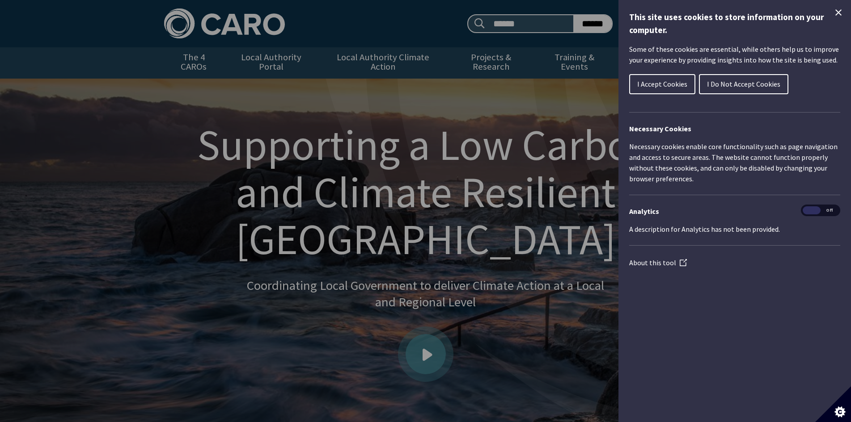
click at [667, 88] on span "I Accept Cookies" at bounding box center [662, 84] width 50 height 9
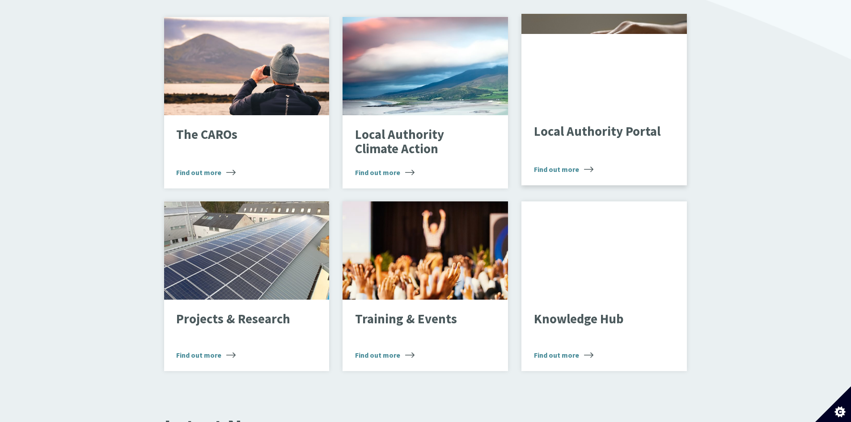
scroll to position [626, 0]
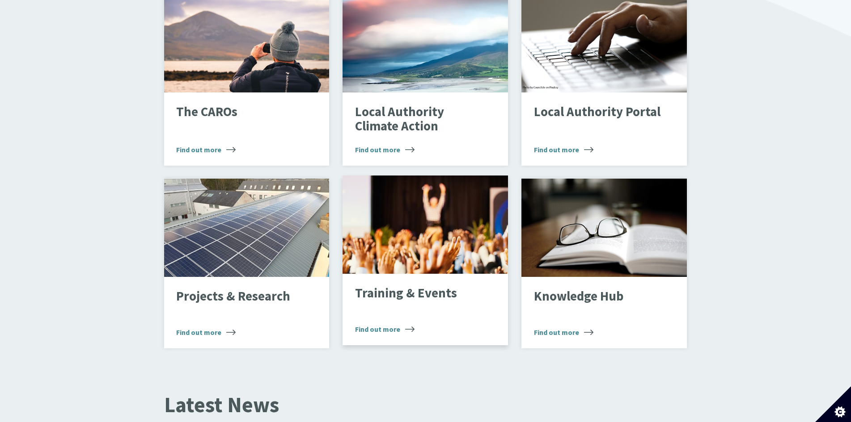
click at [393, 324] on span "Find out more" at bounding box center [384, 329] width 59 height 11
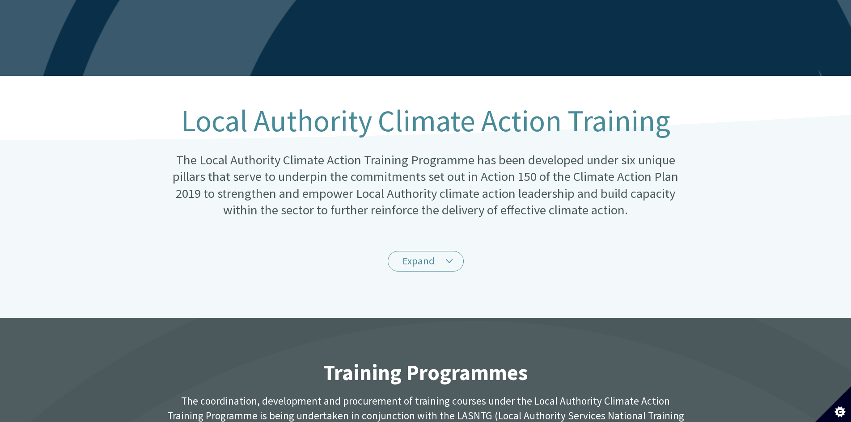
scroll to position [134, 0]
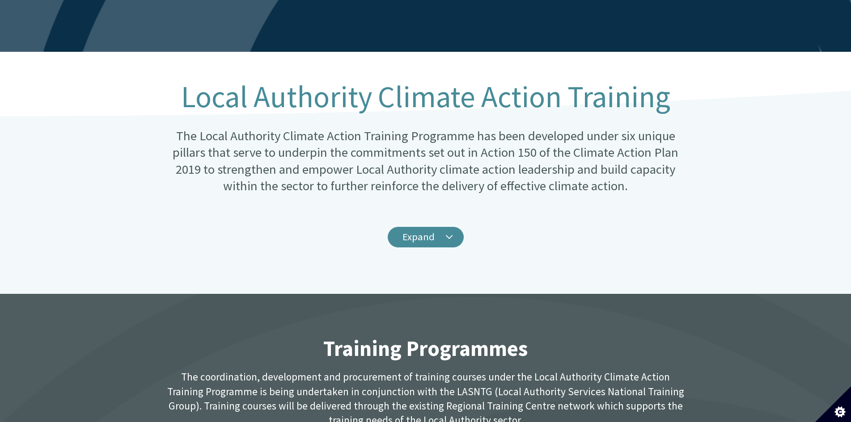
click at [432, 229] on link "Expand" at bounding box center [426, 237] width 76 height 21
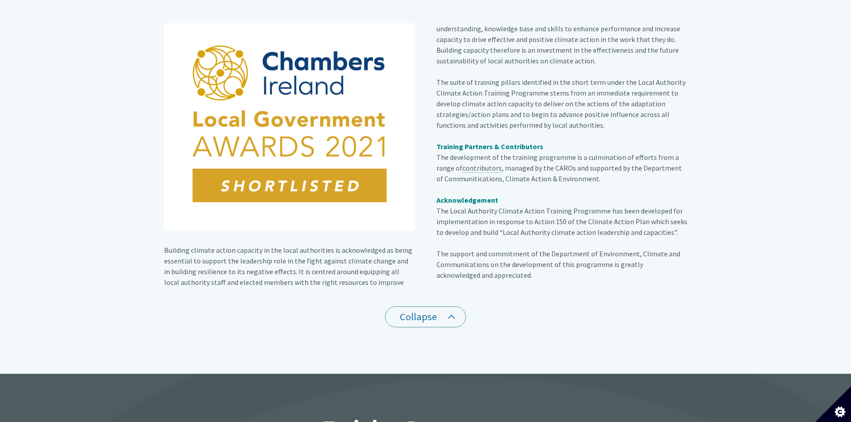
scroll to position [358, 0]
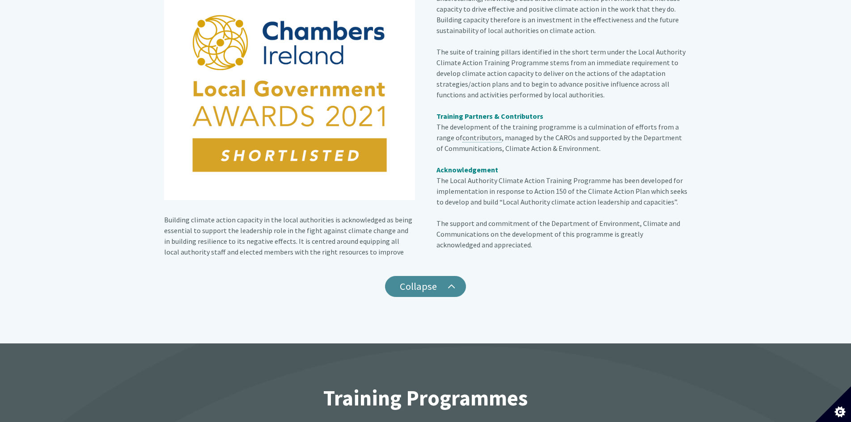
click at [431, 279] on link "Collapse" at bounding box center [425, 286] width 81 height 21
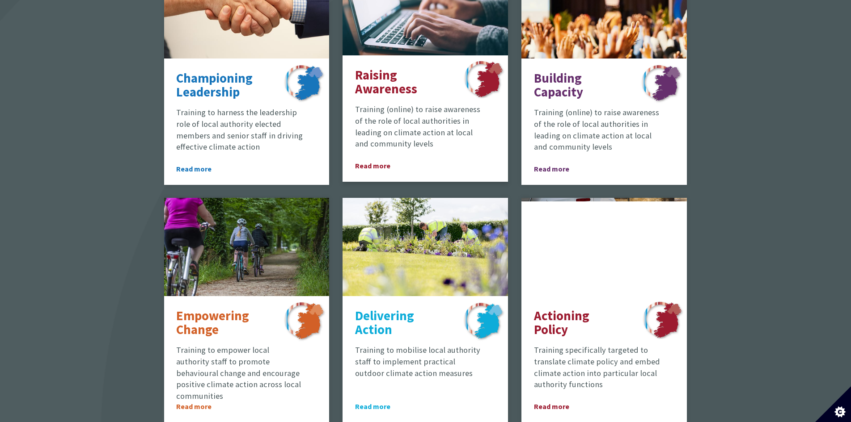
scroll to position [626, 0]
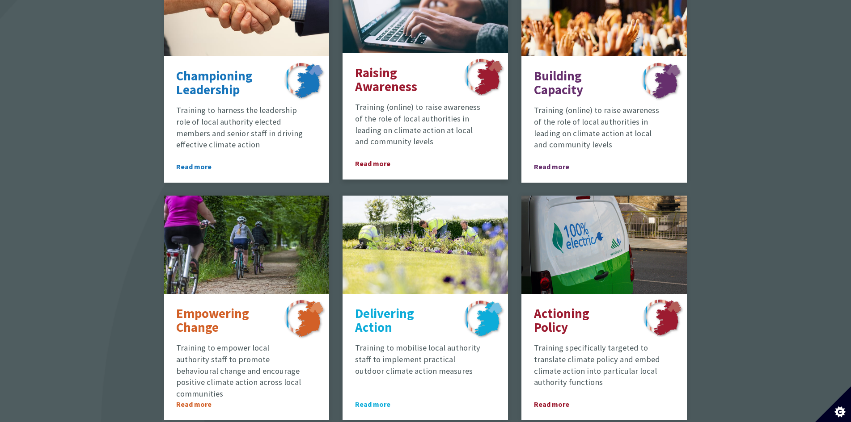
click at [371, 158] on span "Read more" at bounding box center [380, 163] width 50 height 11
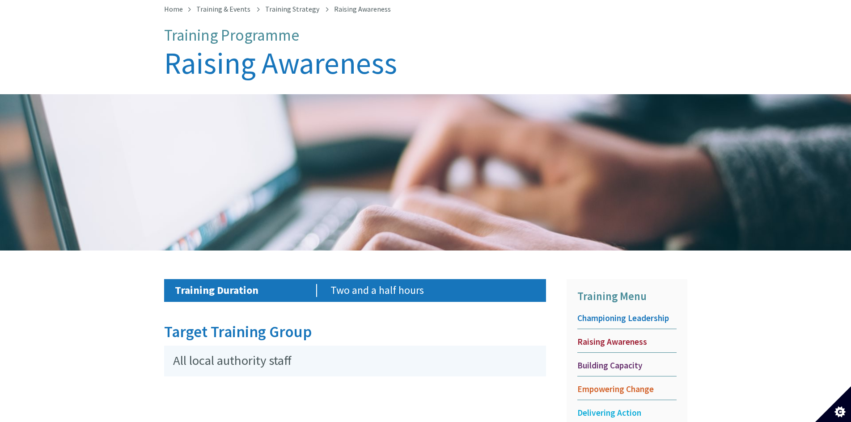
scroll to position [224, 0]
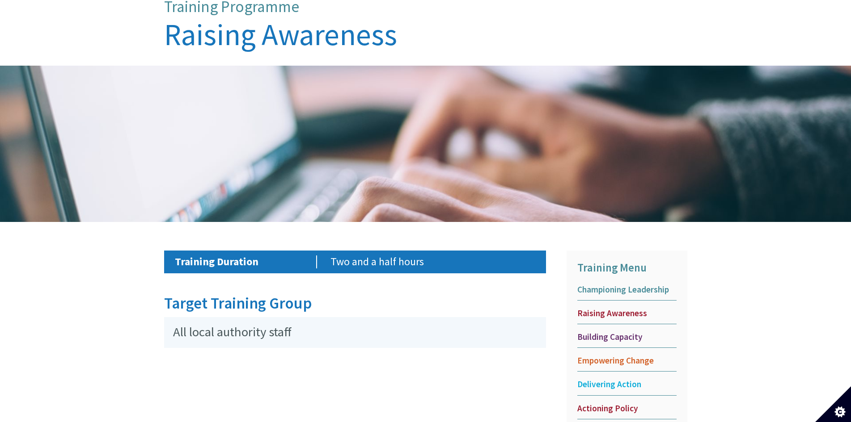
click at [592, 284] on span "Championing Leadership" at bounding box center [626, 289] width 99 height 11
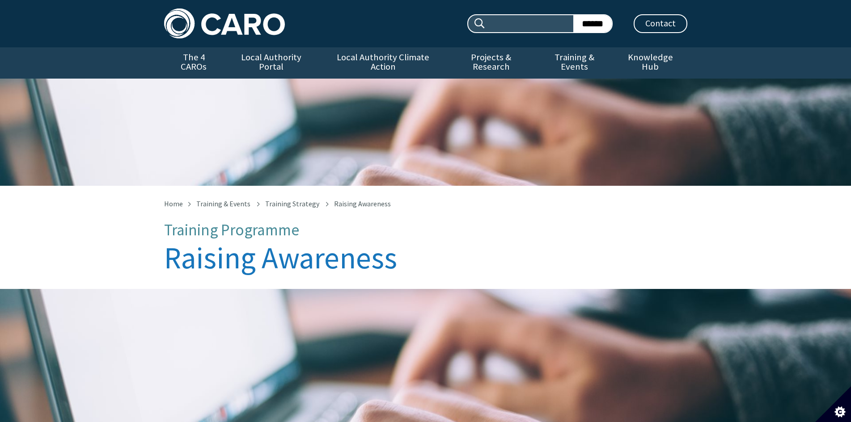
scroll to position [232, 0]
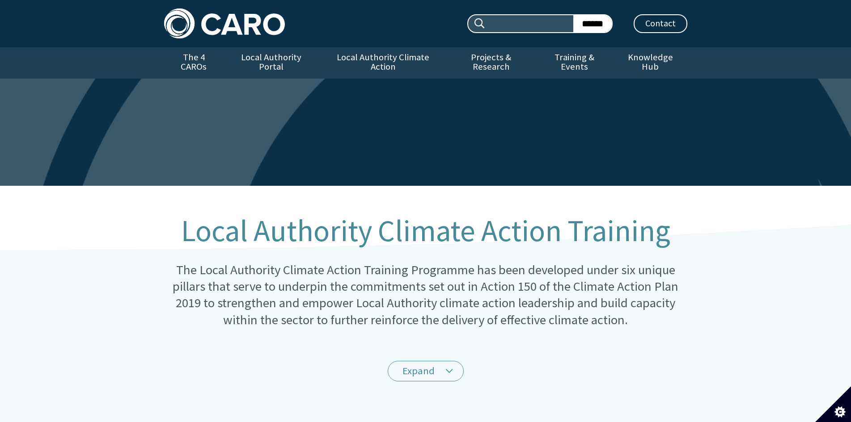
scroll to position [626, 0]
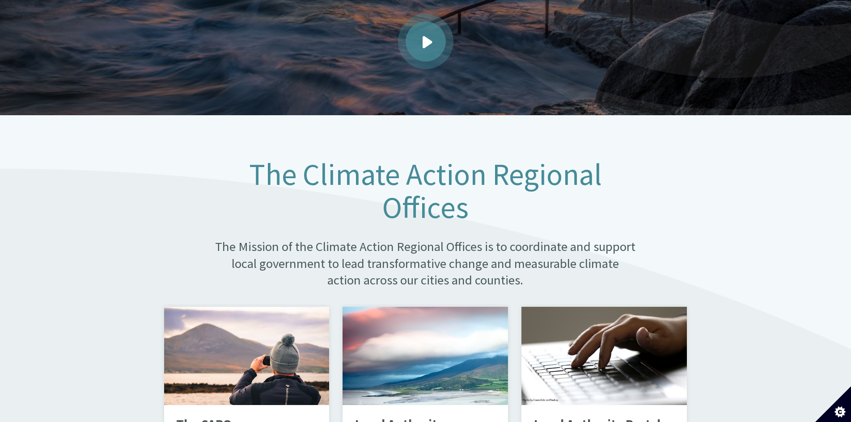
scroll to position [492, 0]
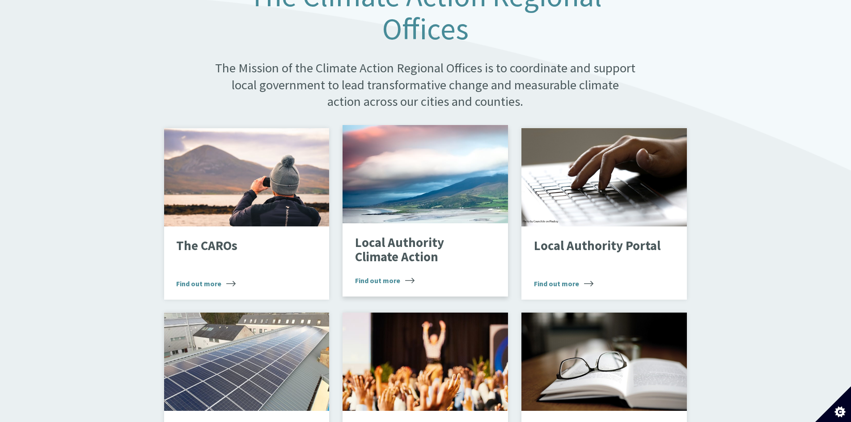
click at [383, 275] on span "Find out more" at bounding box center [384, 280] width 59 height 11
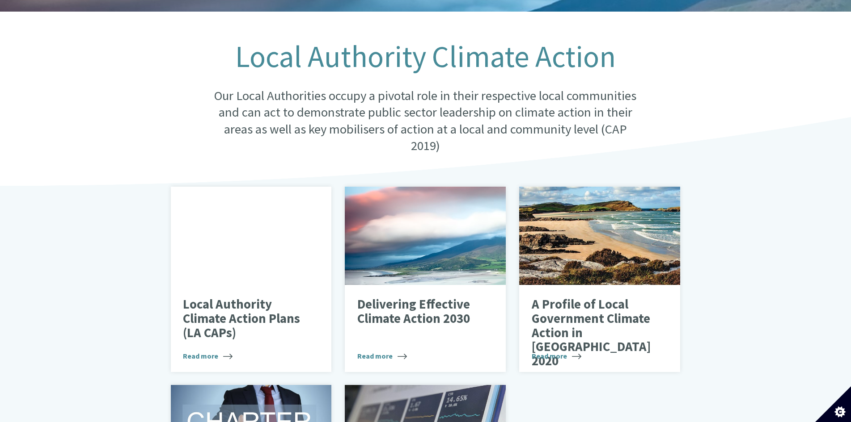
scroll to position [179, 0]
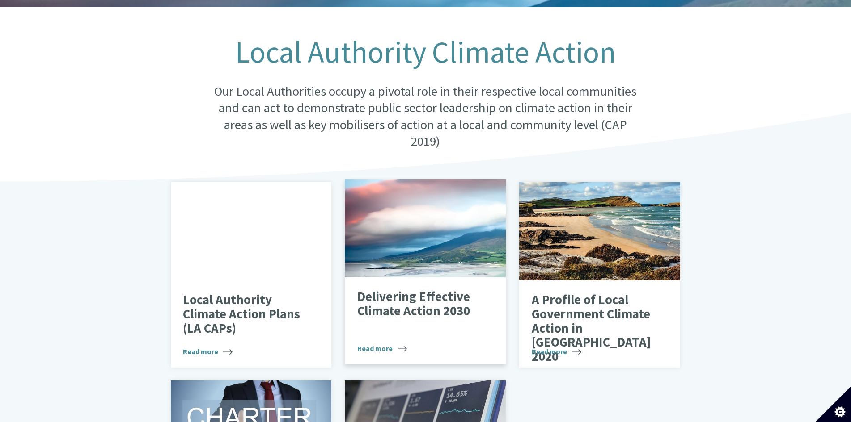
click at [384, 343] on span "Read more" at bounding box center [382, 348] width 50 height 11
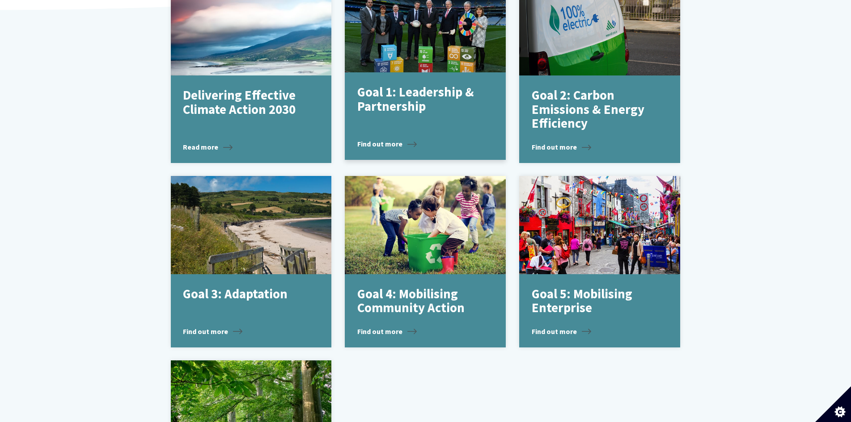
scroll to position [402, 0]
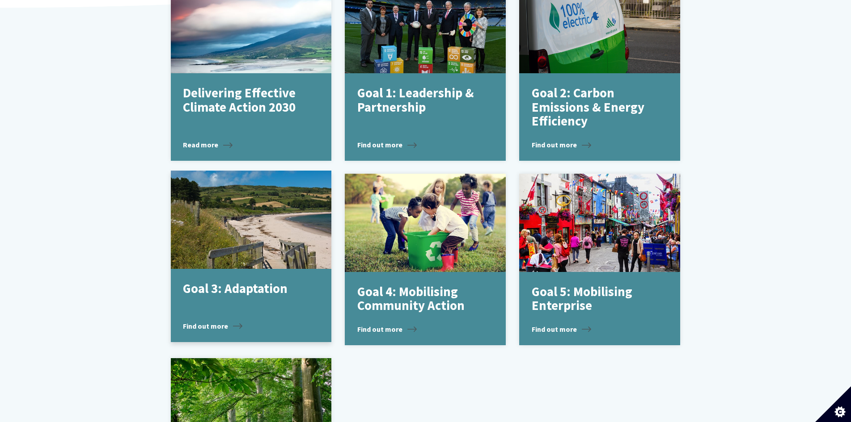
click at [217, 321] on span "Find out more" at bounding box center [212, 326] width 59 height 11
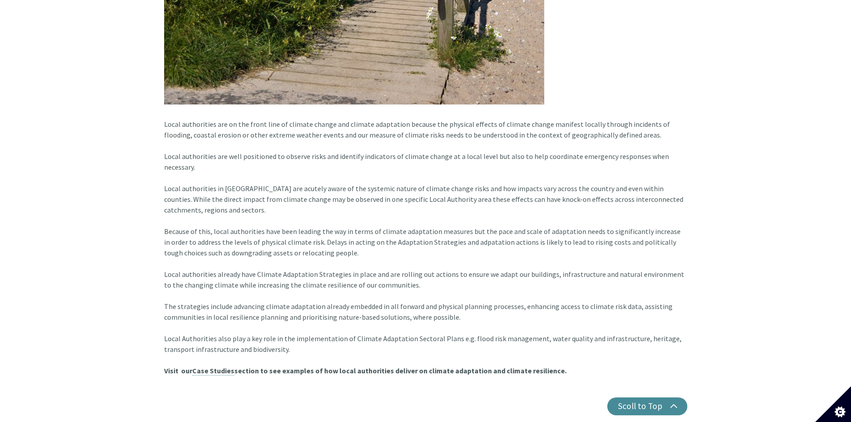
scroll to position [984, 0]
click at [205, 366] on link "Case Studies" at bounding box center [213, 370] width 42 height 9
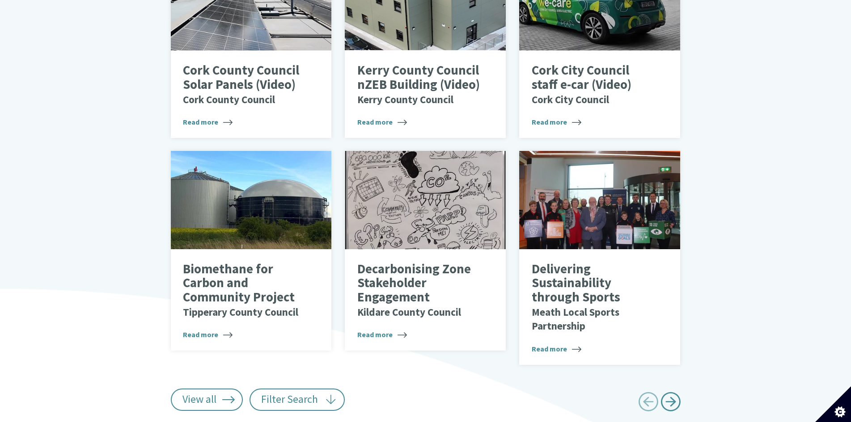
scroll to position [530, 0]
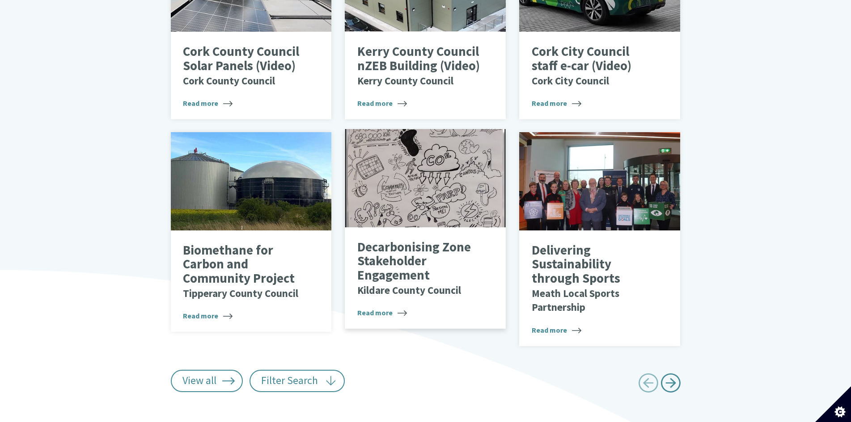
click at [400, 261] on p "Decarbonising Zone Stakeholder Engagement Kildare County Council" at bounding box center [418, 269] width 123 height 57
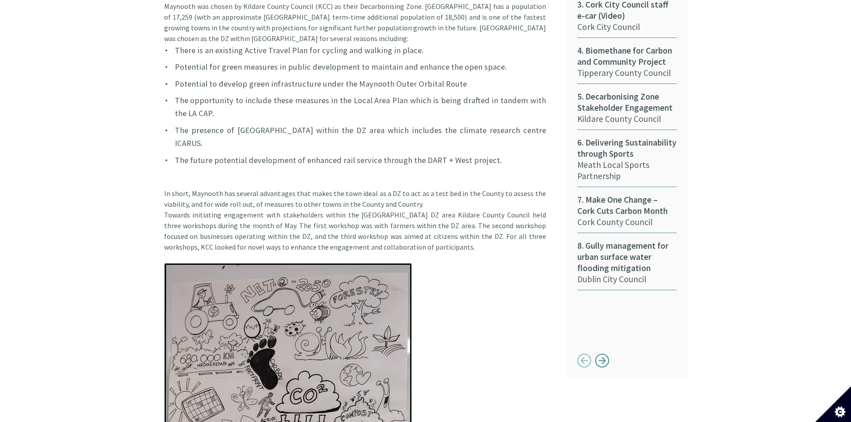
scroll to position [626, 0]
